Goal: Navigation & Orientation: Find specific page/section

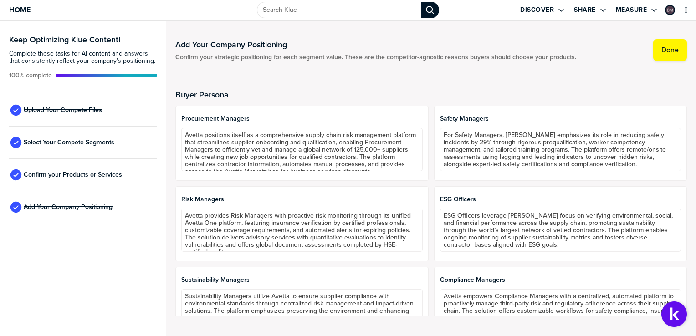
click at [99, 143] on span "Select Your Compete Segments" at bounding box center [69, 142] width 91 height 7
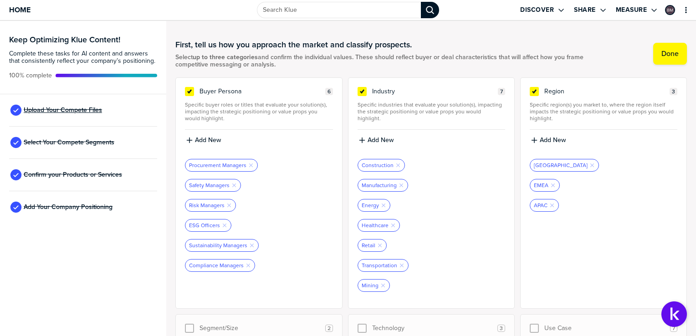
click at [69, 113] on span "Upload Your Compete Files" at bounding box center [63, 110] width 78 height 7
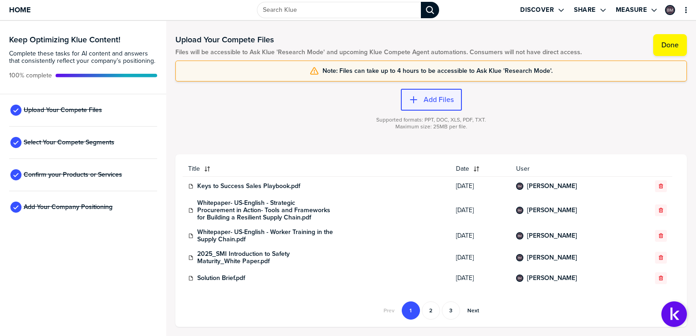
click at [447, 94] on button "Add Files" at bounding box center [431, 100] width 61 height 22
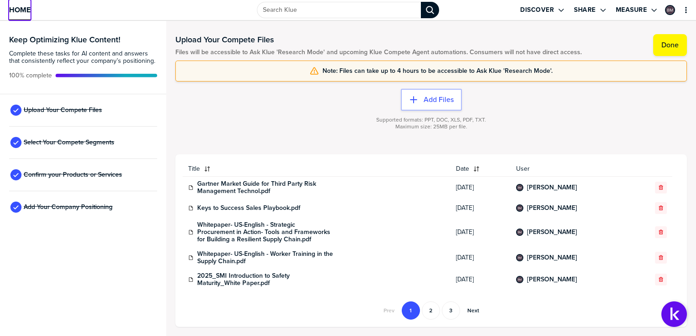
click at [22, 6] on span "Home" at bounding box center [19, 10] width 21 height 8
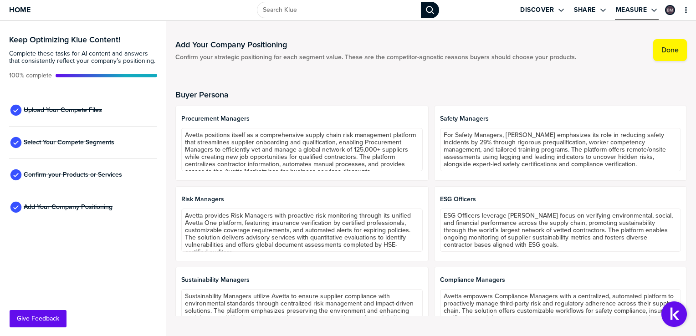
click at [652, 11] on icon "Open Drop" at bounding box center [654, 9] width 7 height 7
click at [588, 7] on label "Share" at bounding box center [585, 10] width 22 height 8
click at [550, 10] on label "Discover" at bounding box center [538, 10] width 34 height 8
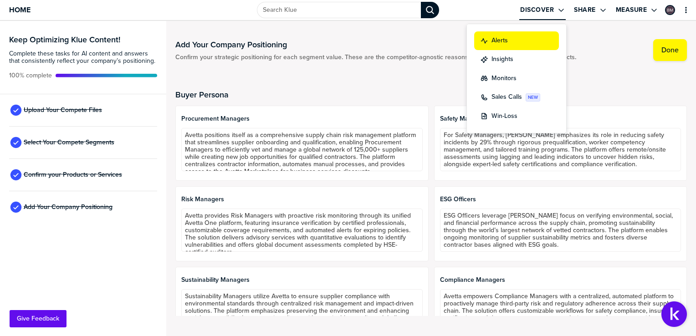
click at [506, 41] on label "Alerts" at bounding box center [500, 41] width 16 height 10
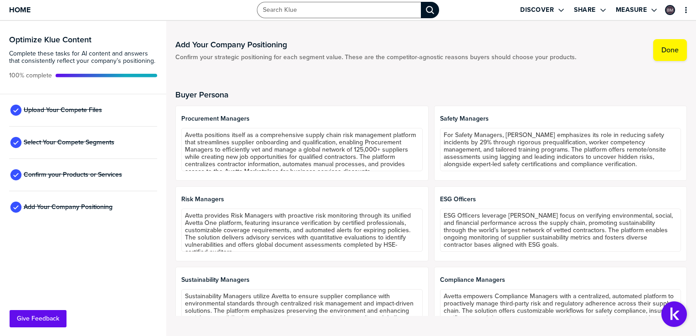
click at [307, 10] on input "Search Klue" at bounding box center [339, 10] width 164 height 16
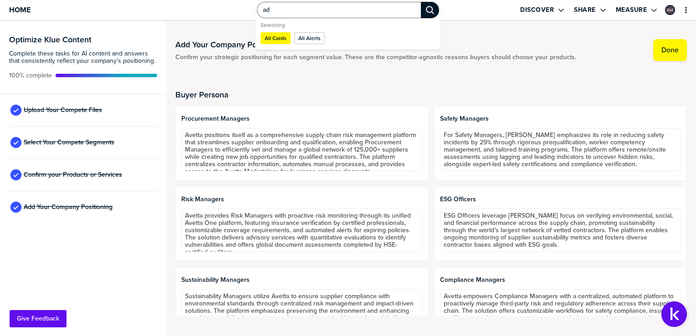
type input "a"
click at [16, 6] on span "Home" at bounding box center [19, 10] width 21 height 8
